Goal: Transaction & Acquisition: Purchase product/service

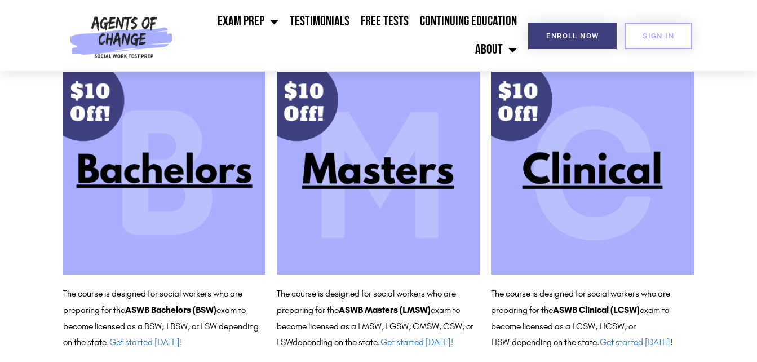
click at [383, 189] on img at bounding box center [378, 173] width 203 height 203
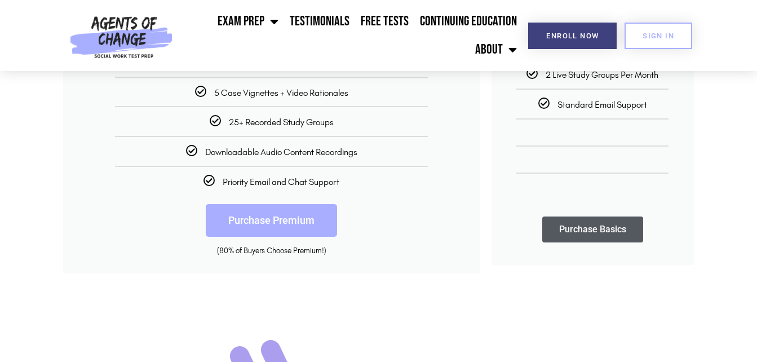
scroll to position [338, 0]
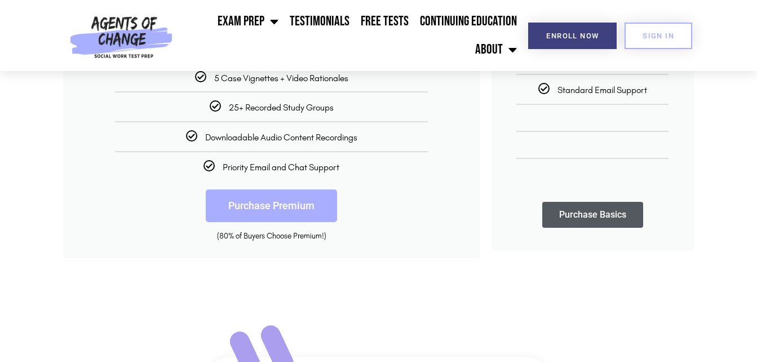
click at [272, 212] on link "Purchase Premium" at bounding box center [271, 205] width 131 height 33
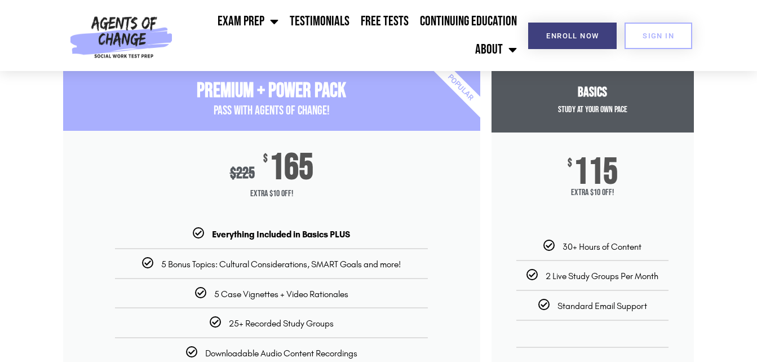
scroll to position [0, 0]
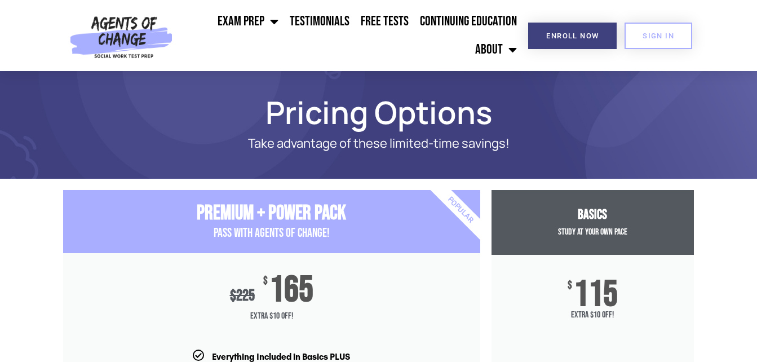
click at [248, 232] on span "PASS with AGENTS OF CHANGE!" at bounding box center [272, 232] width 116 height 15
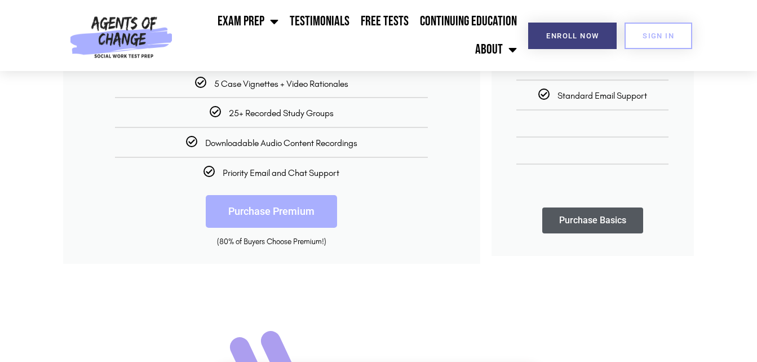
scroll to position [338, 0]
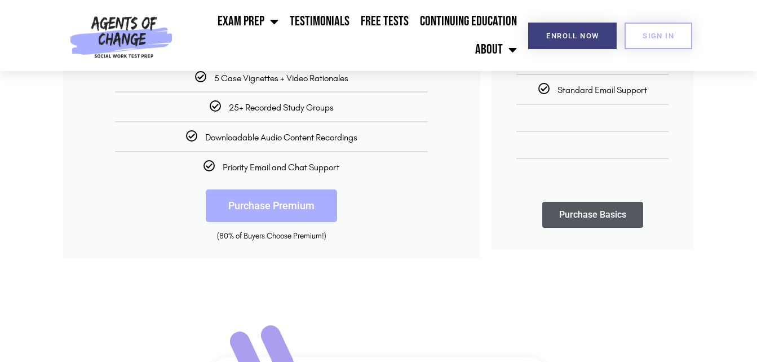
click at [591, 217] on link "Purchase Basics" at bounding box center [592, 215] width 101 height 26
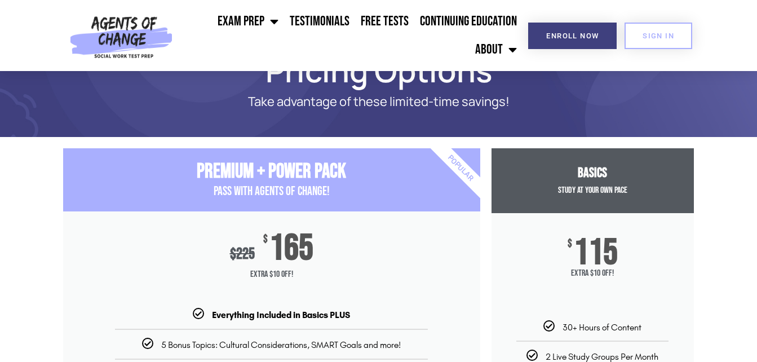
scroll to position [0, 0]
